Goal: Task Accomplishment & Management: Manage account settings

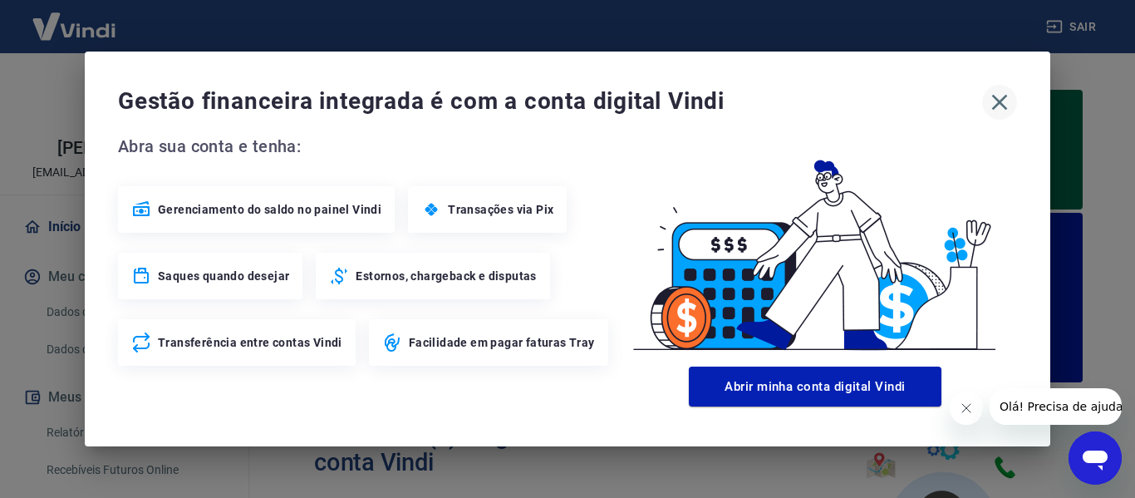
click at [1001, 106] on icon "button" at bounding box center [999, 102] width 27 height 27
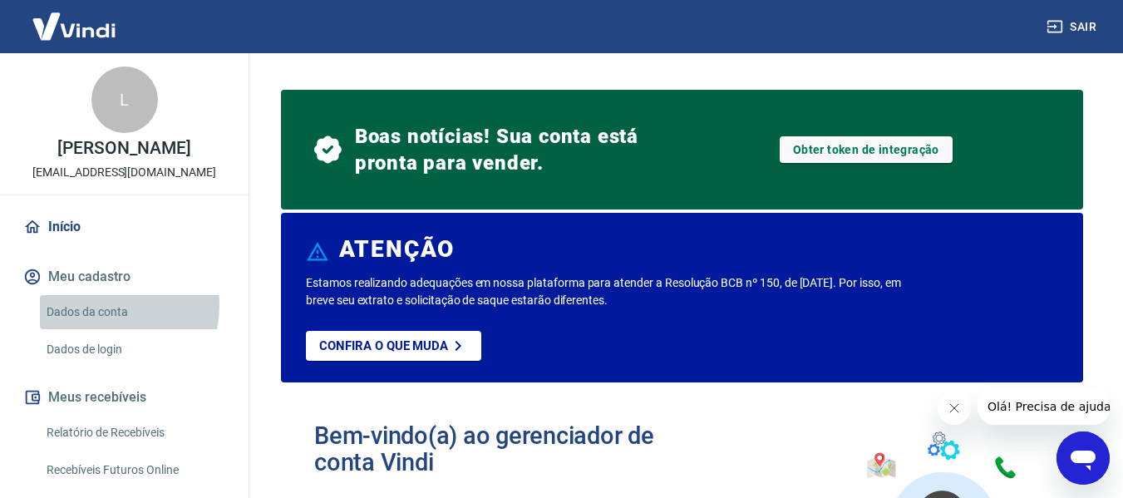
click at [97, 323] on link "Dados da conta" at bounding box center [134, 312] width 189 height 34
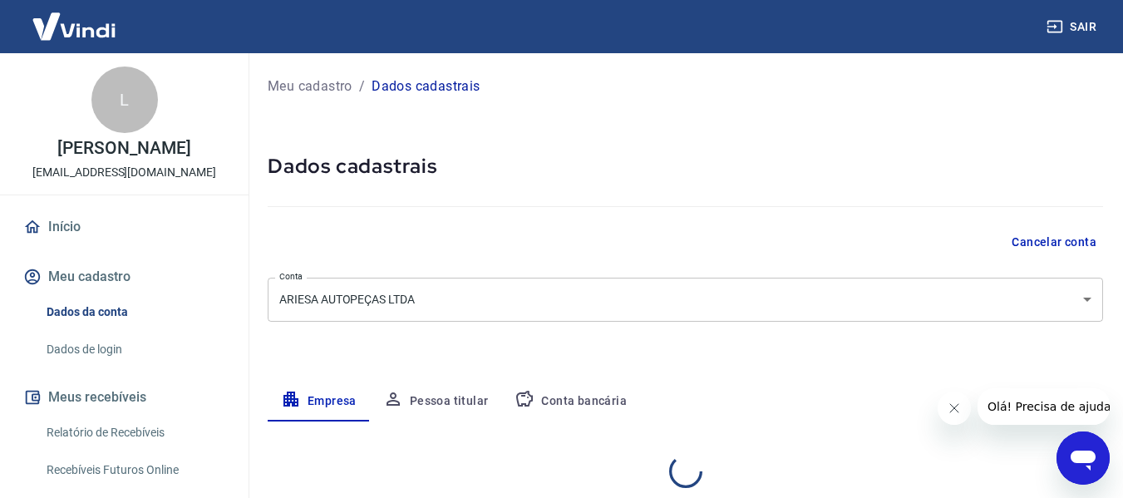
select select "SC"
select select "business"
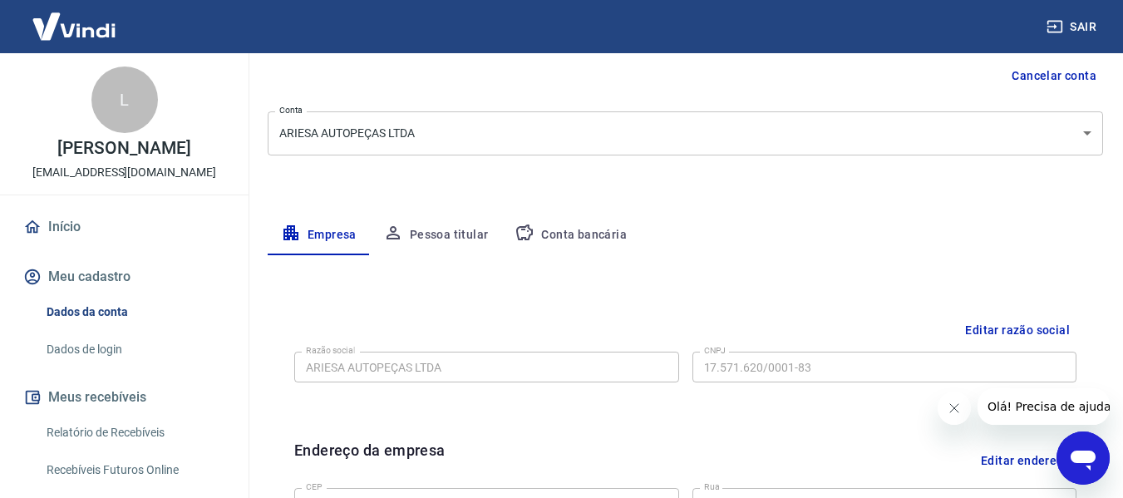
click at [564, 243] on button "Conta bancária" at bounding box center [570, 235] width 139 height 40
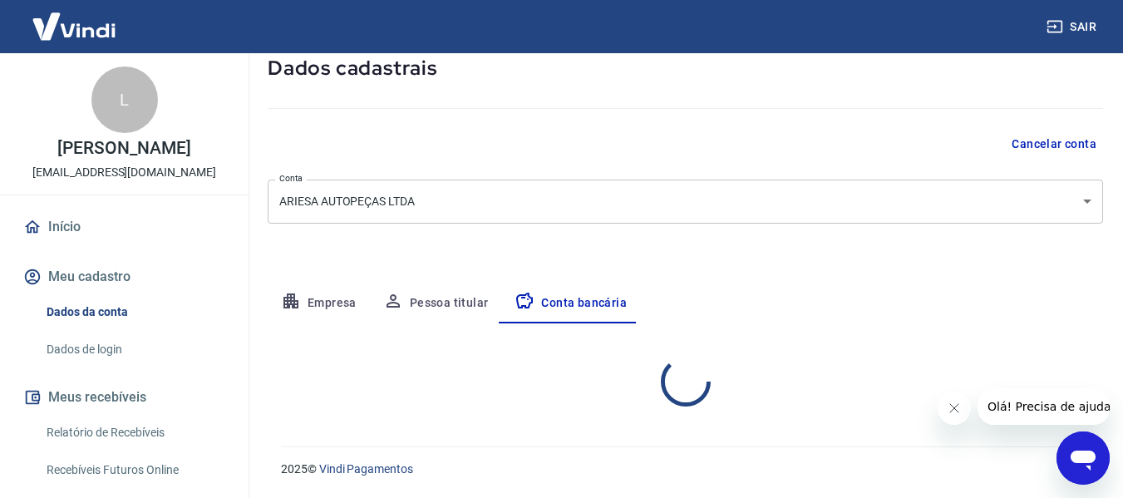
select select "1"
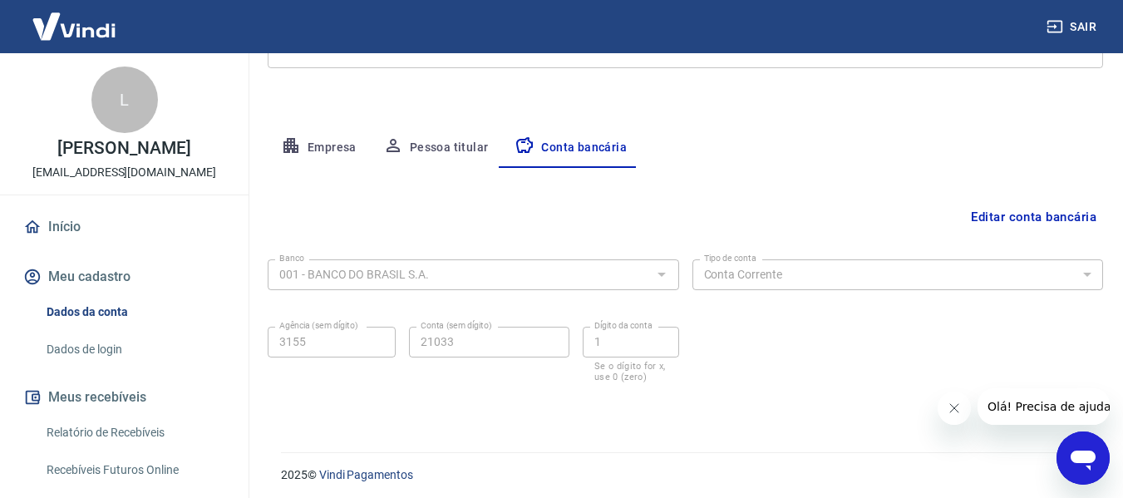
scroll to position [259, 0]
